Goal: Task Accomplishment & Management: Use online tool/utility

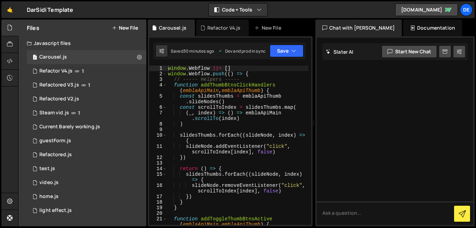
type textarea "slideNode.addEventListener("click", scrollToIndex[index], false)"
click at [126, 149] on div "window . Webflow ||= [ ] window . Webflow . push (( ) => { // ----- Helpers ---…" at bounding box center [238, 153] width 142 height 176
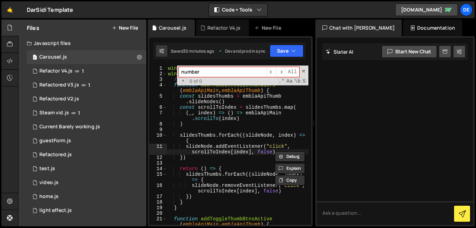
type input "number"
click at [126, 139] on div "window . Webflow ||= [ ] window . Webflow . push (( ) => { // ----- Helpers ---…" at bounding box center [238, 153] width 142 height 176
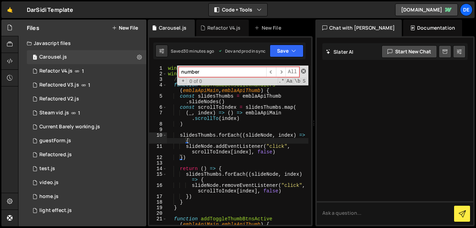
click at [126, 70] on span at bounding box center [303, 71] width 5 height 5
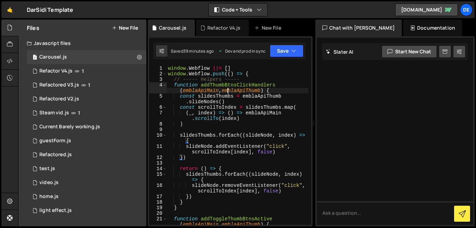
click at [126, 88] on div "window . Webflow ||= [ ] window . Webflow . push (( ) => { // ----- Helpers ---…" at bounding box center [238, 153] width 142 height 176
type textarea "})"
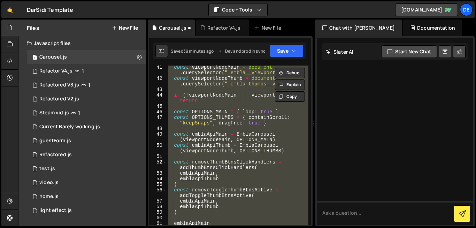
scroll to position [306, 0]
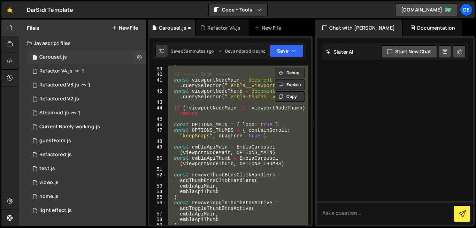
click at [126, 64] on div "1 Carousel.js 0" at bounding box center [87, 57] width 120 height 14
click at [126, 56] on icon at bounding box center [139, 57] width 5 height 7
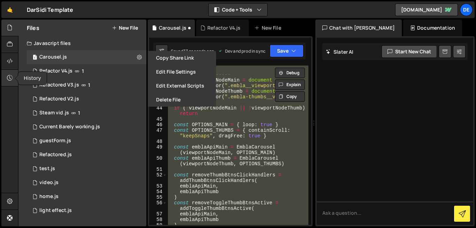
click at [8, 80] on icon at bounding box center [10, 78] width 6 height 8
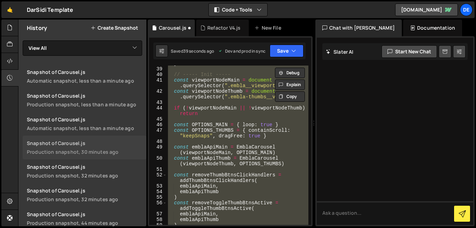
click at [110, 154] on div "Production snapshot, 30 minutes ago" at bounding box center [84, 151] width 115 height 7
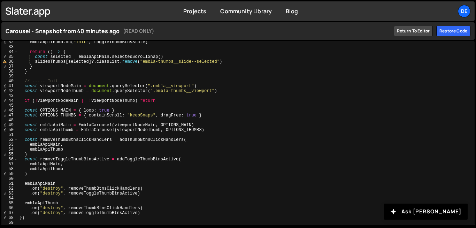
scroll to position [153, 0]
